Goal: Check status: Check status

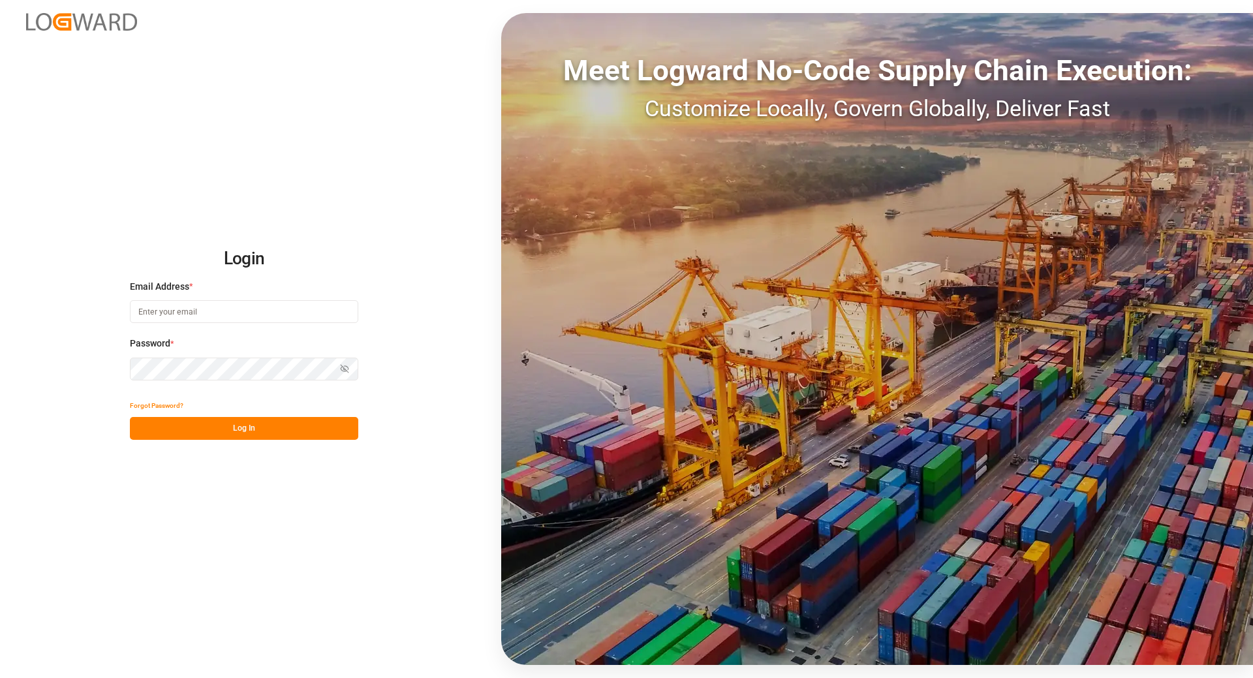
type input "[EMAIL_ADDRESS][DOMAIN_NAME]"
click at [201, 422] on button "Log In" at bounding box center [244, 428] width 228 height 23
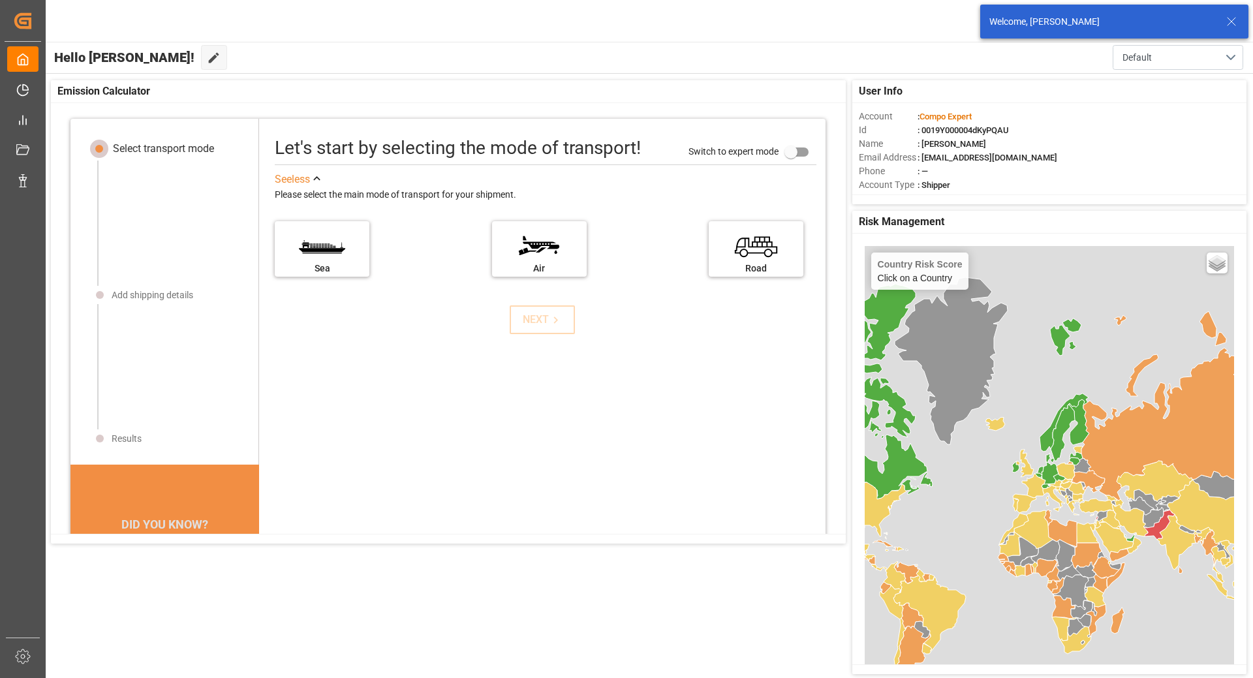
click at [1230, 23] on line at bounding box center [1232, 22] width 8 height 8
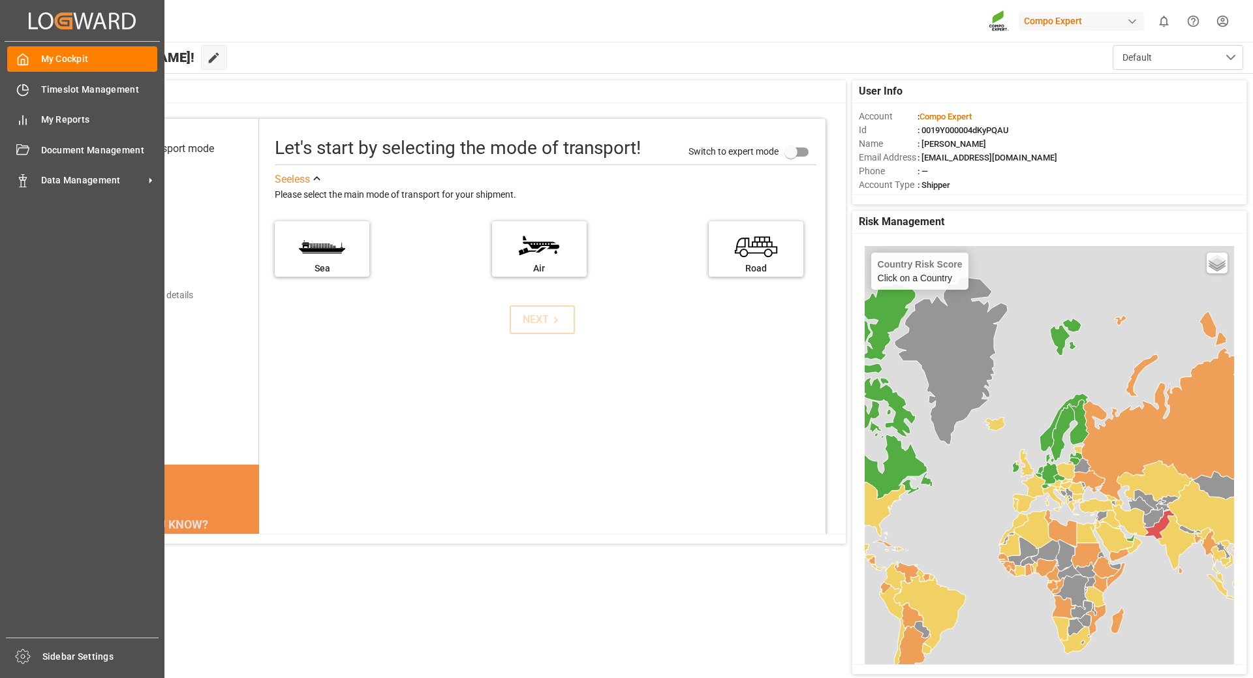
click at [132, 183] on span "Data Management" at bounding box center [92, 181] width 103 height 14
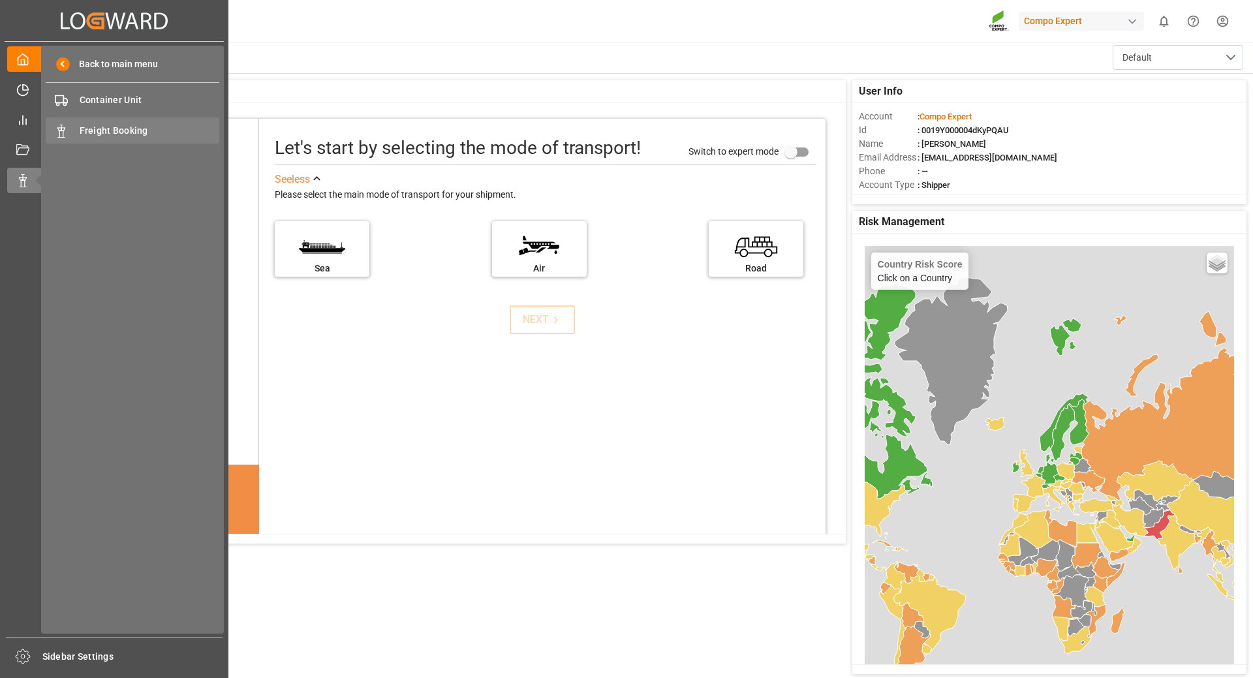
click at [116, 133] on span "Freight Booking" at bounding box center [150, 131] width 140 height 14
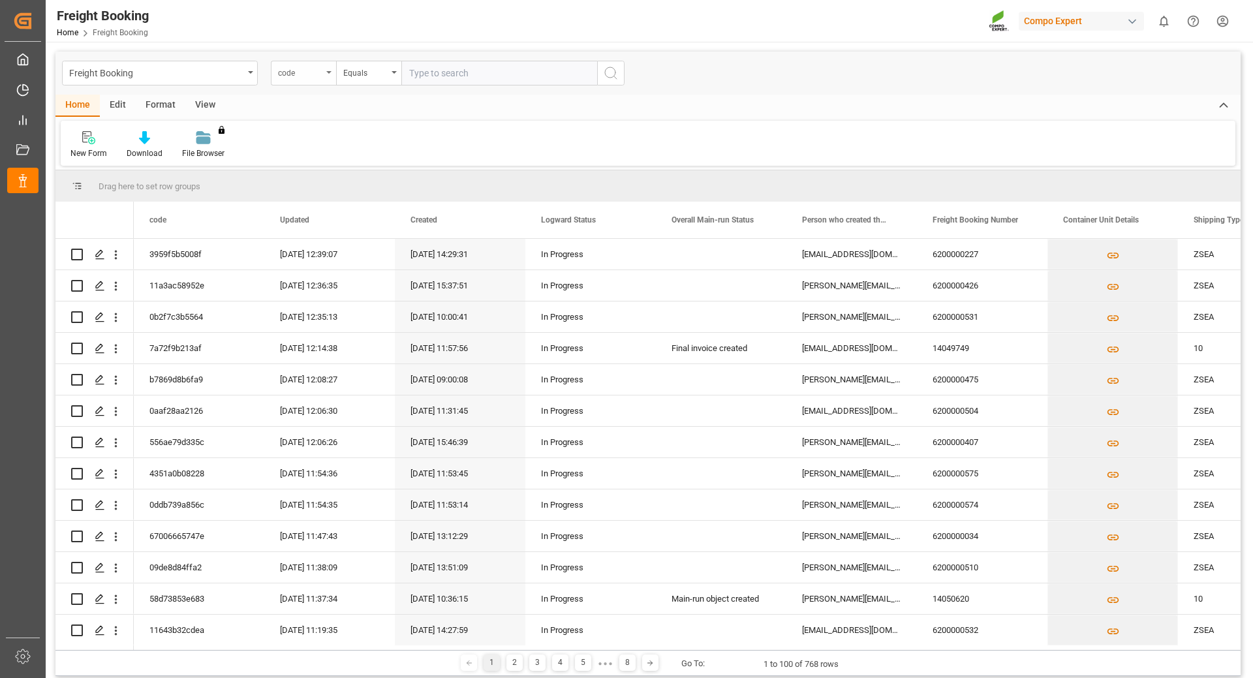
click at [328, 75] on div "code" at bounding box center [303, 73] width 65 height 25
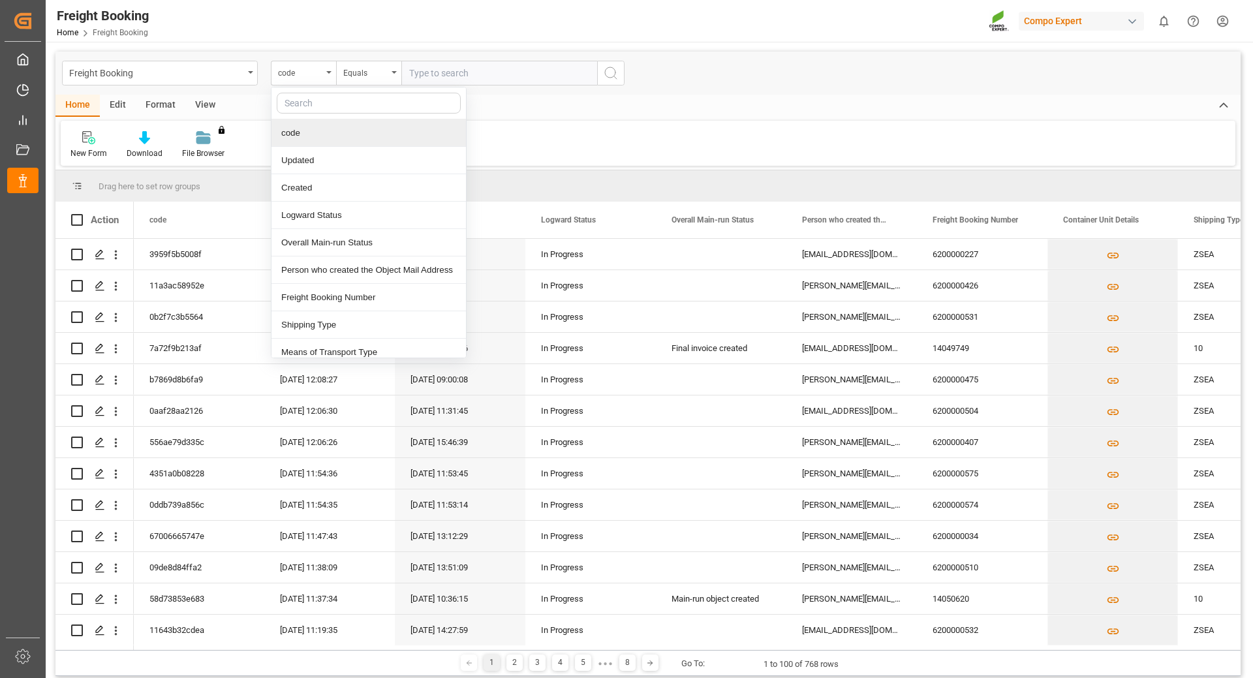
click at [300, 104] on input "text" at bounding box center [369, 103] width 184 height 21
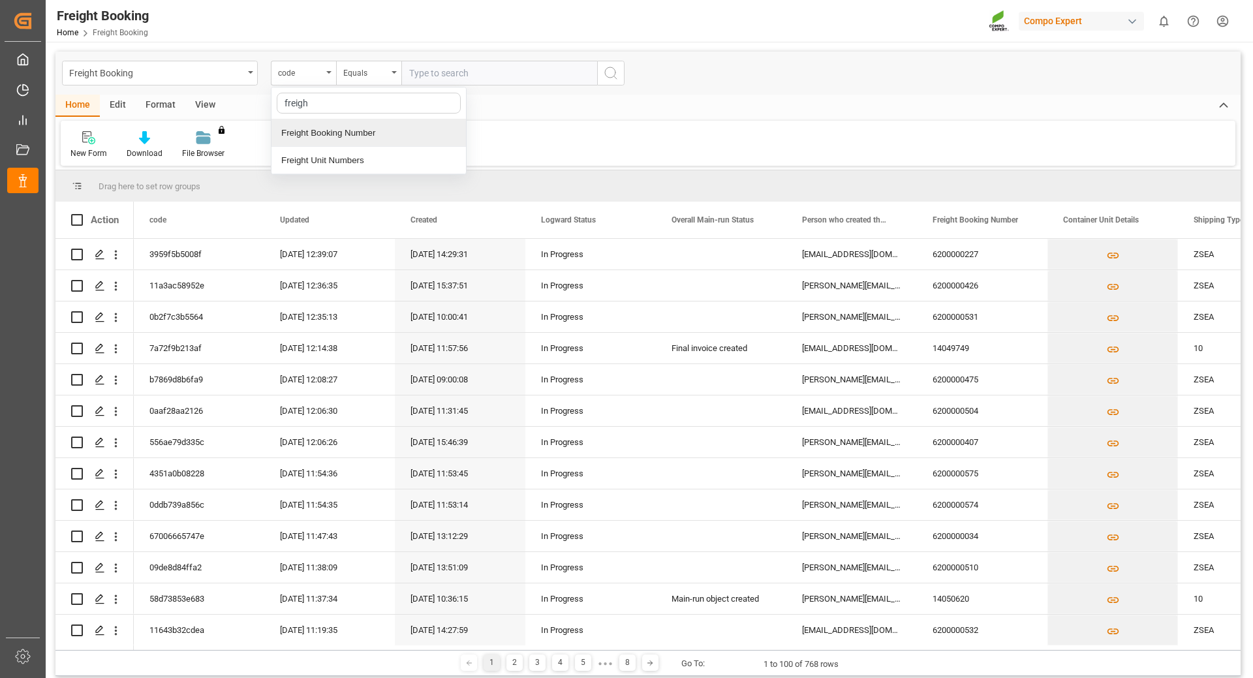
type input "freight"
click at [317, 131] on div "Freight Booking Number" at bounding box center [368, 132] width 194 height 27
click at [456, 61] on div "Freight Booking Freight Booking Number Equals" at bounding box center [647, 73] width 1185 height 43
click at [455, 70] on input "text" at bounding box center [499, 73] width 196 height 25
click at [437, 74] on input "text" at bounding box center [499, 73] width 196 height 25
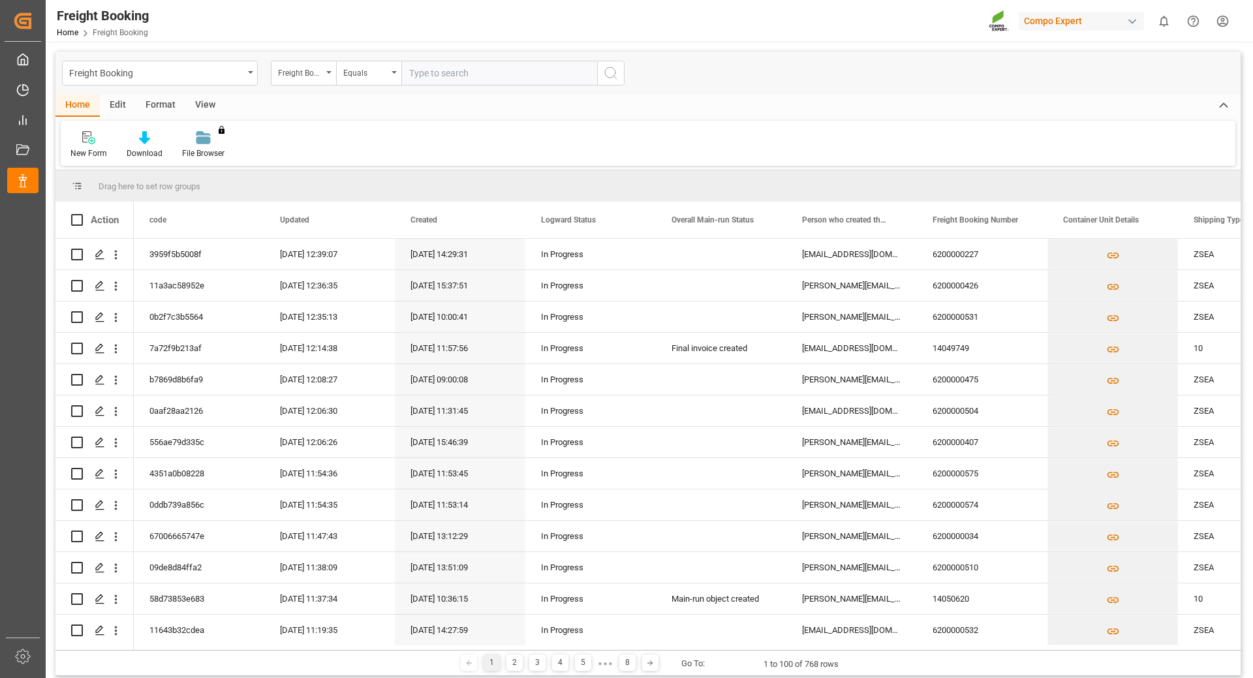
click at [469, 70] on input "text" at bounding box center [499, 73] width 196 height 25
paste input "6200000407"
type input "6200000407"
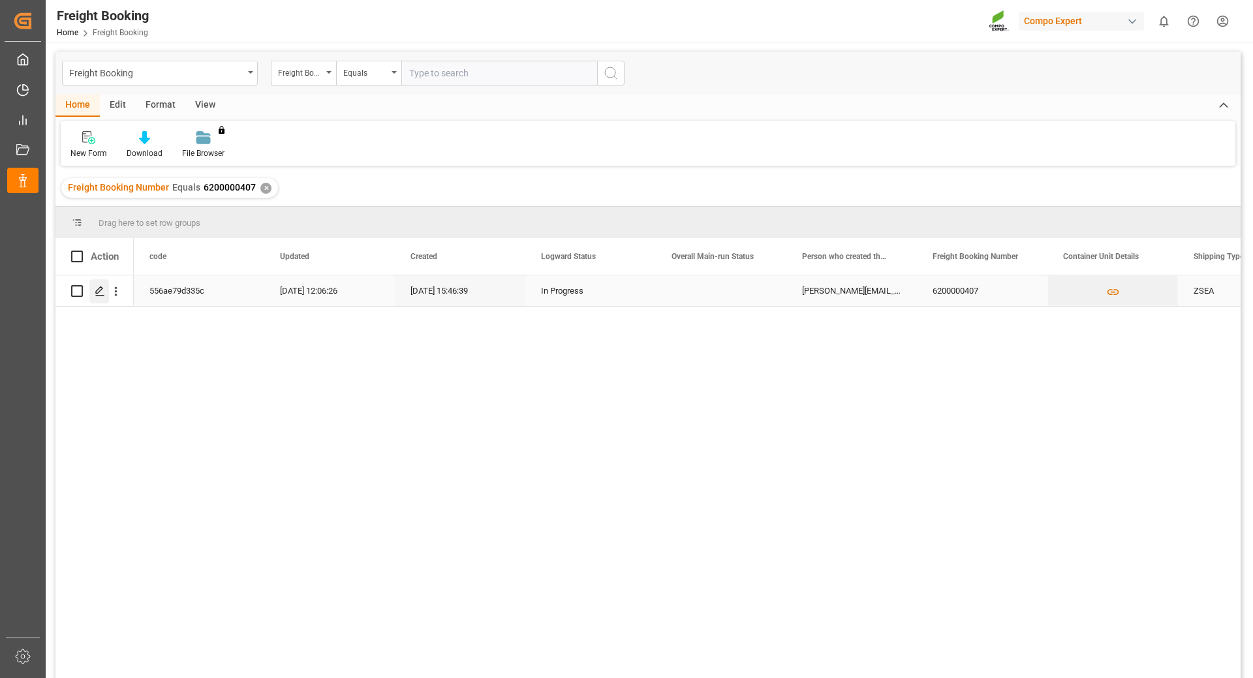
click at [100, 292] on icon "Press SPACE to select this row." at bounding box center [100, 291] width 10 height 10
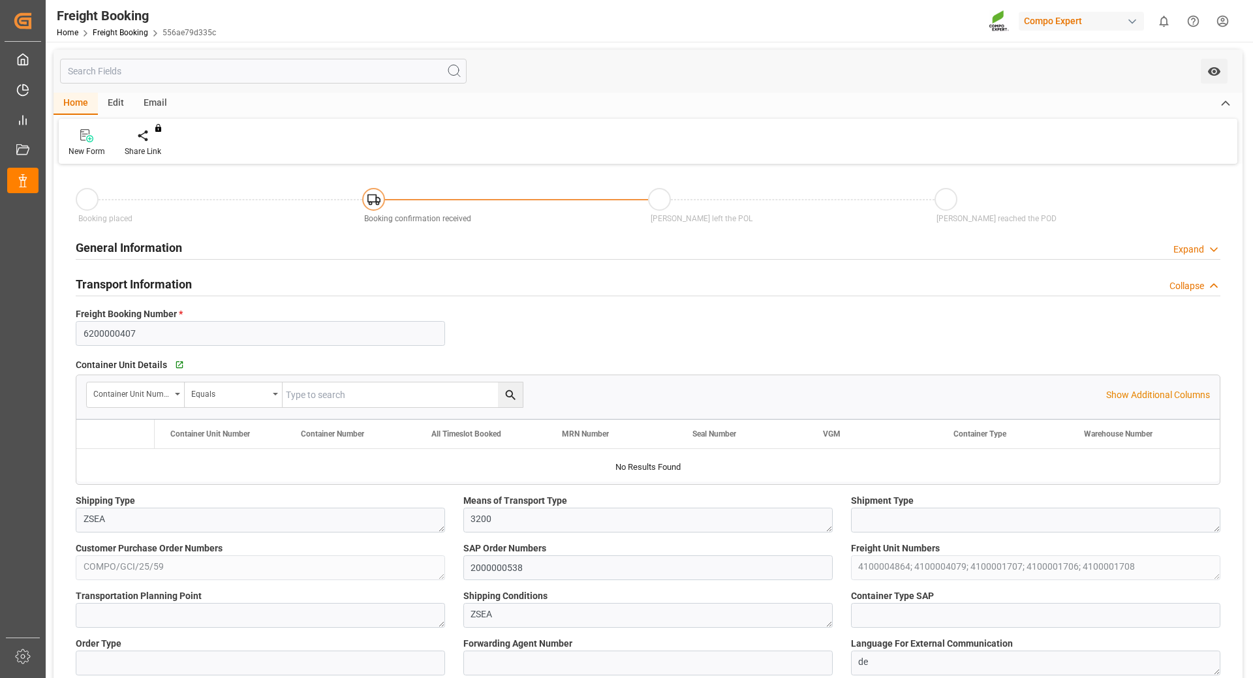
type input "MSC"
type input "Mediterranean Shipping Company"
type input "9974498"
type input "9225677"
type input "BEANR"
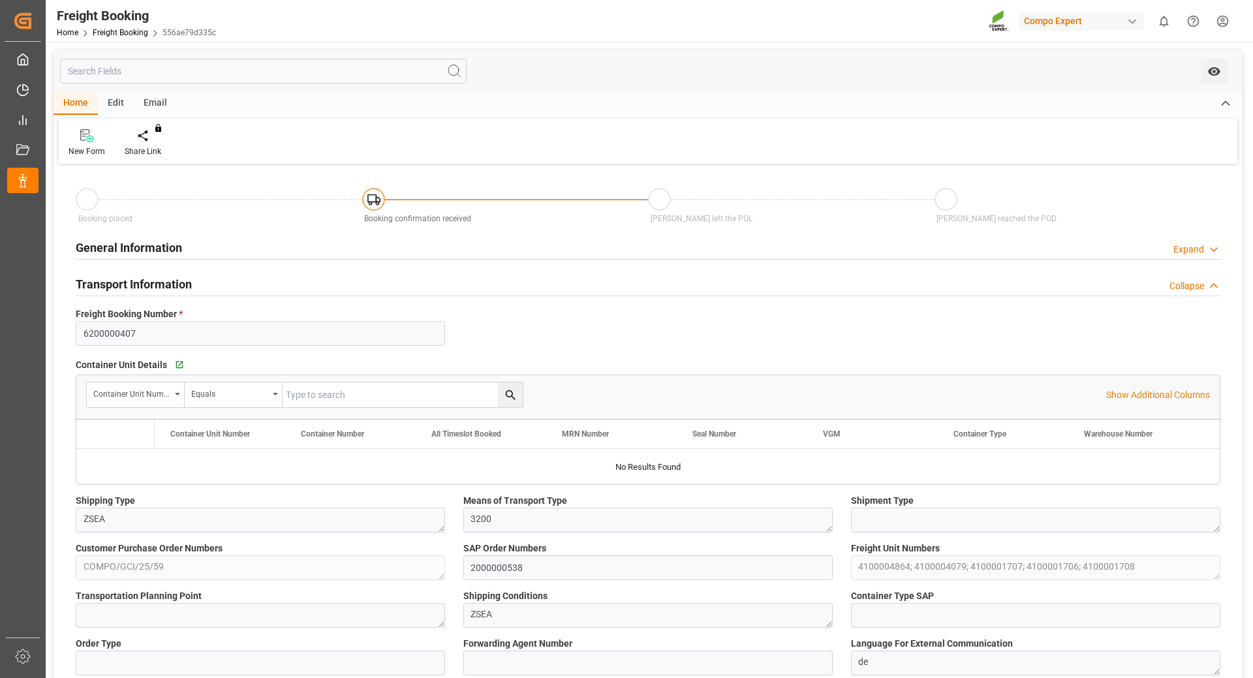
type input "INMUN"
type input "0"
type input "168953.4"
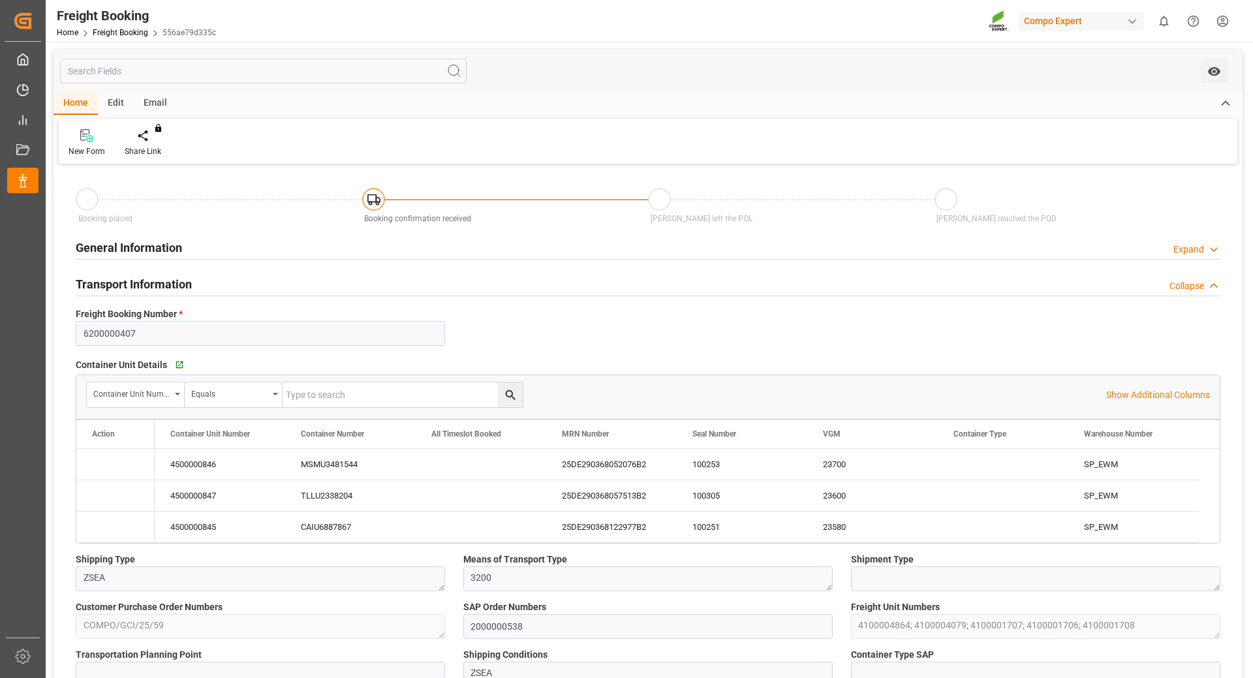
type input "[DATE] 01:00"
type input "[DATE] 21:30"
type input "[DATE] 12:00"
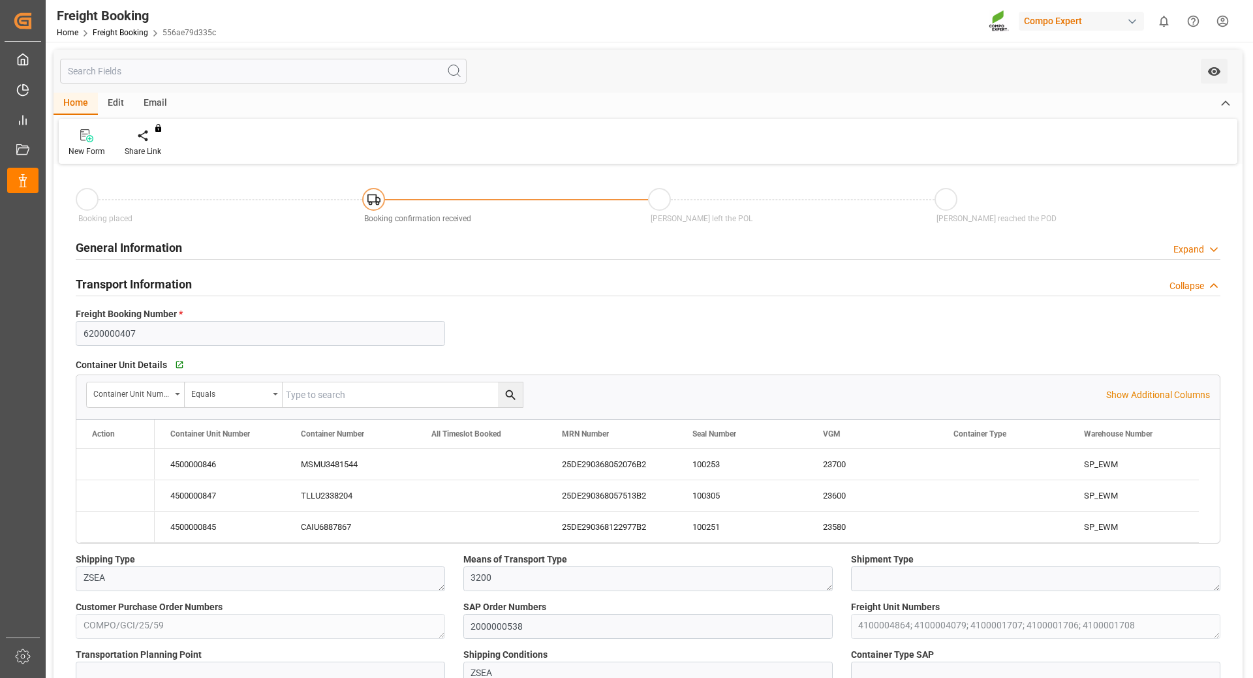
type input "[DATE] 15:46"
type input "[DATE] 13:39"
type input "[DATE] 16:28"
click at [602, 463] on div "25DE290368052076B2" at bounding box center [611, 464] width 131 height 31
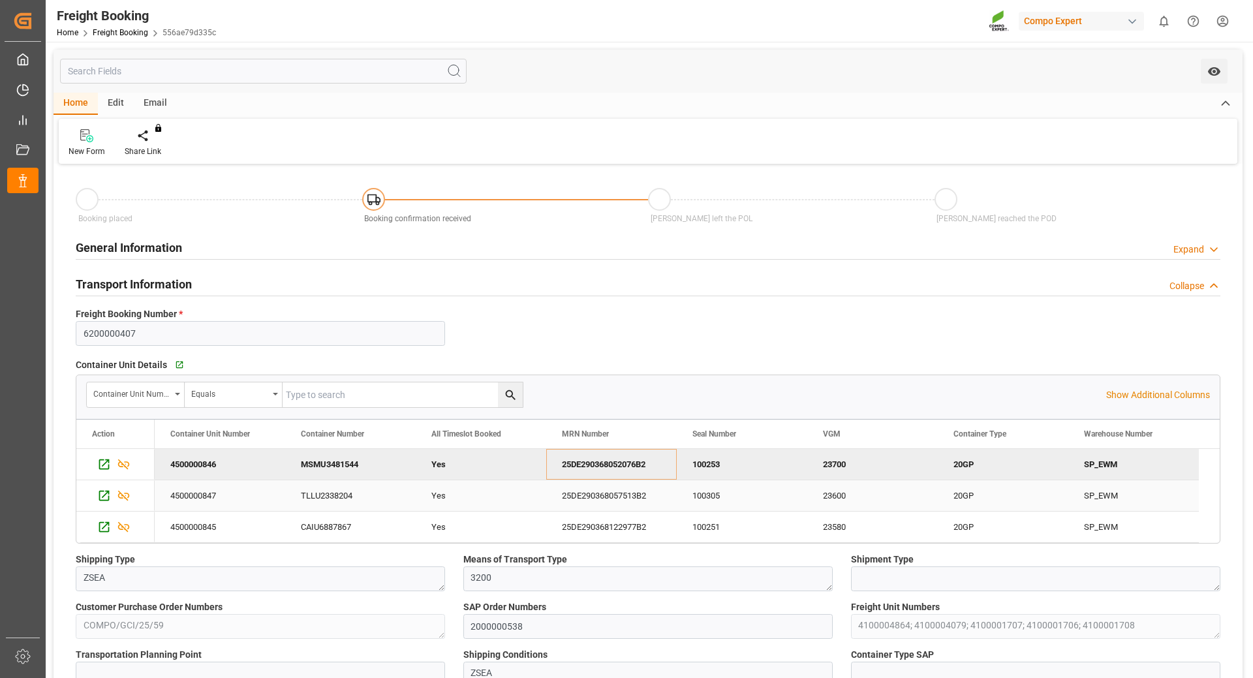
click at [598, 480] on div "25DE290368057513B2" at bounding box center [611, 495] width 131 height 31
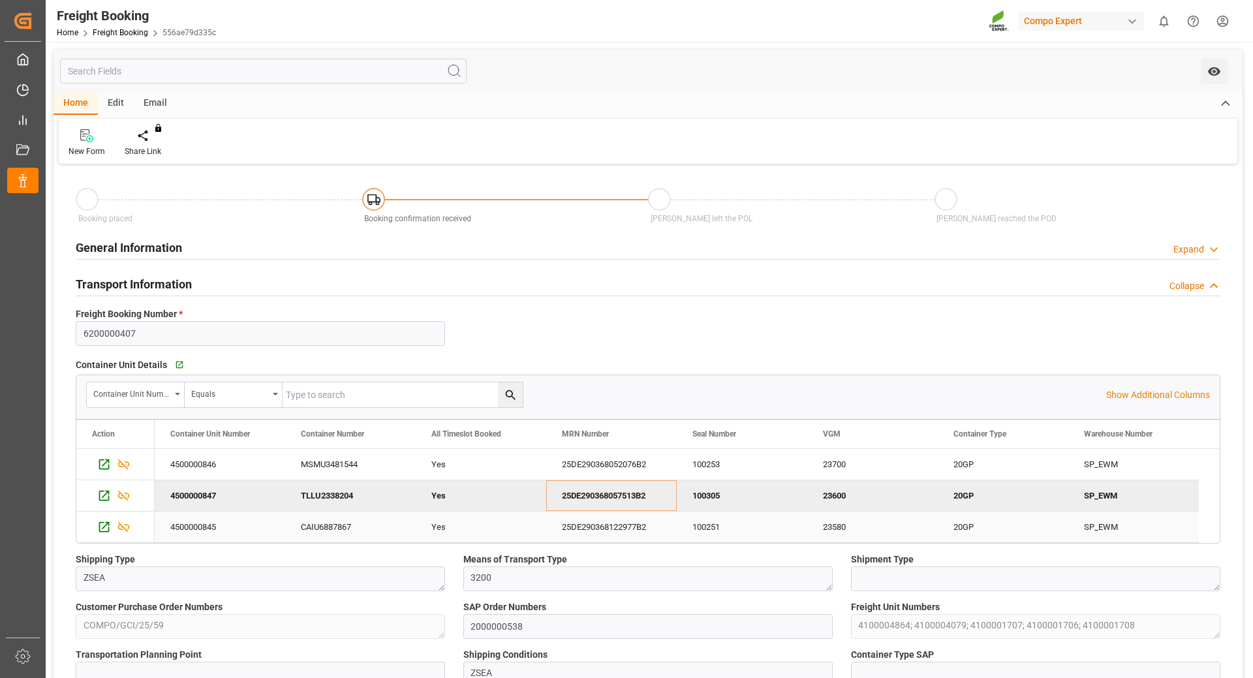
click at [594, 520] on div "25DE290368122977B2" at bounding box center [611, 527] width 131 height 31
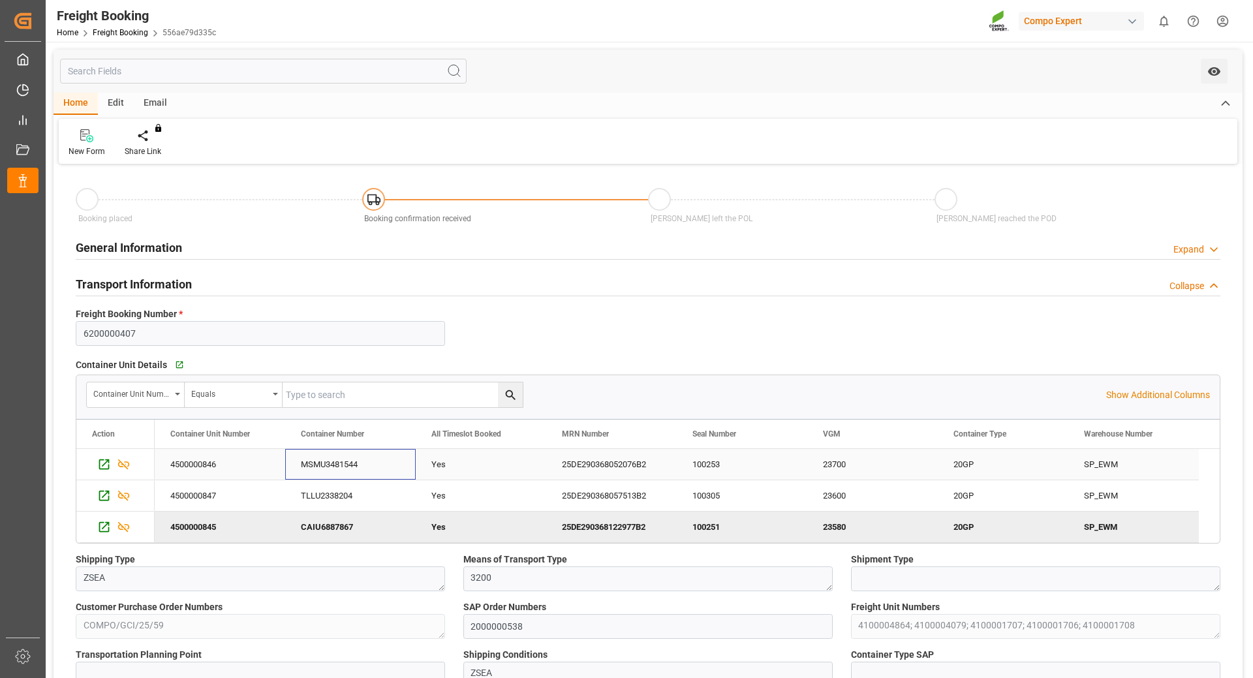
click at [362, 458] on div "MSMU3481544" at bounding box center [350, 464] width 131 height 31
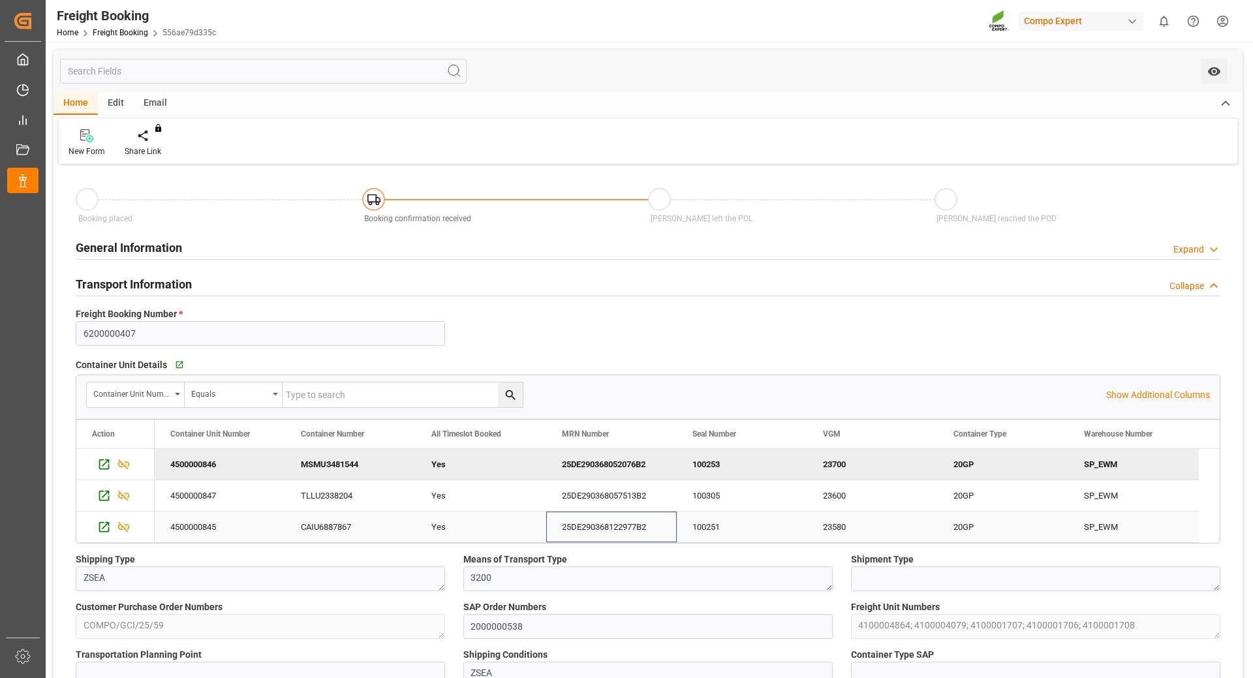
click at [618, 533] on div "25DE290368122977B2" at bounding box center [611, 527] width 131 height 31
